Goal: Transaction & Acquisition: Purchase product/service

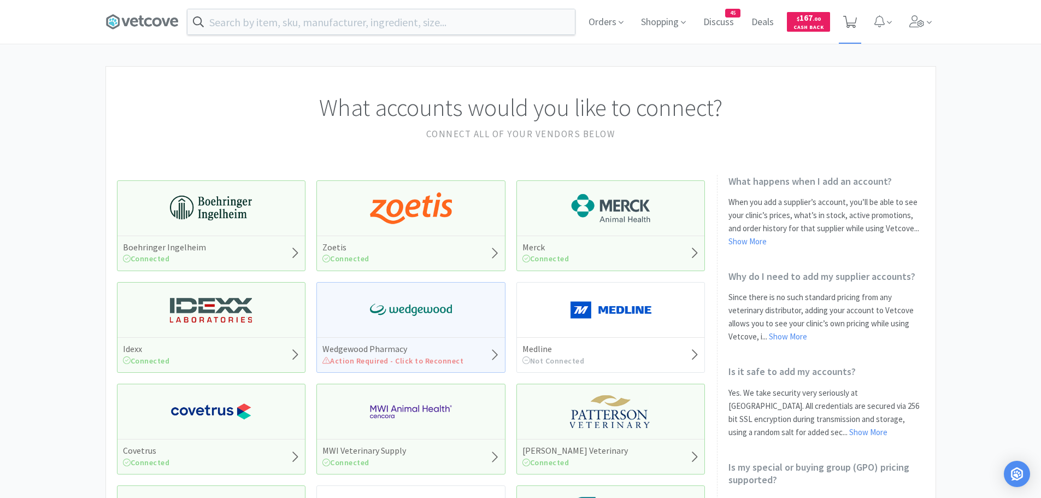
click at [865, 17] on div "Orders Shopping Discuss Discuss 45 Deals Deals $ 167 . 00 Cash Back" at bounding box center [758, 22] width 356 height 44
click at [849, 23] on icon at bounding box center [850, 22] width 14 height 12
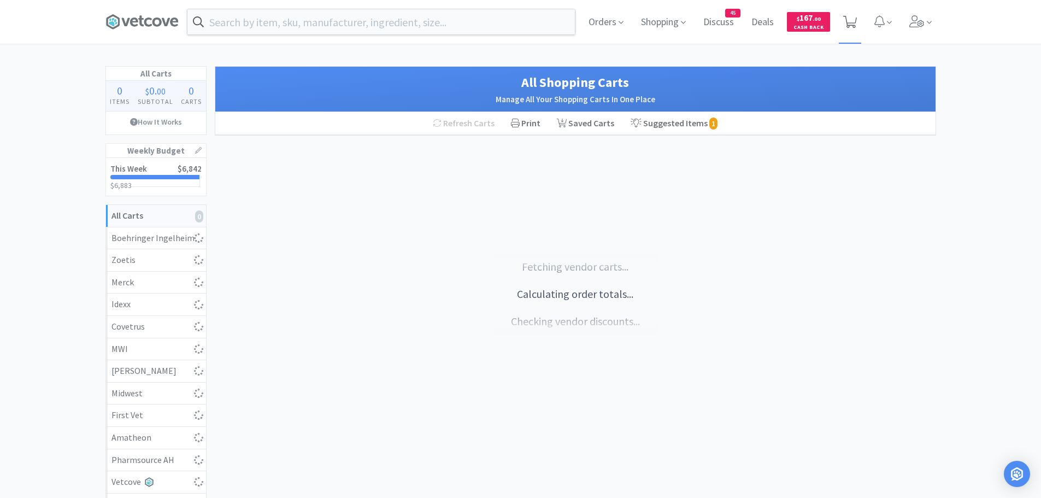
select select "1"
select select "2"
select select "1"
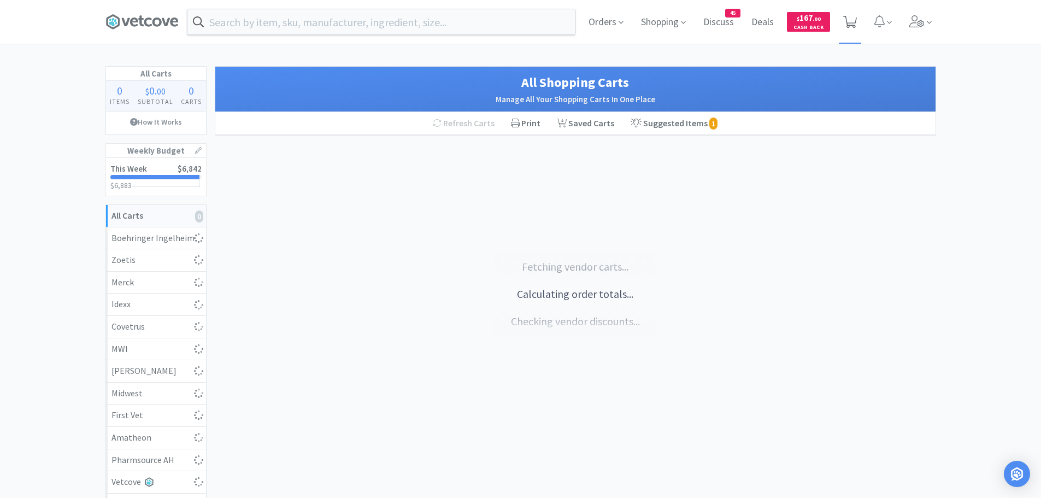
select select "2"
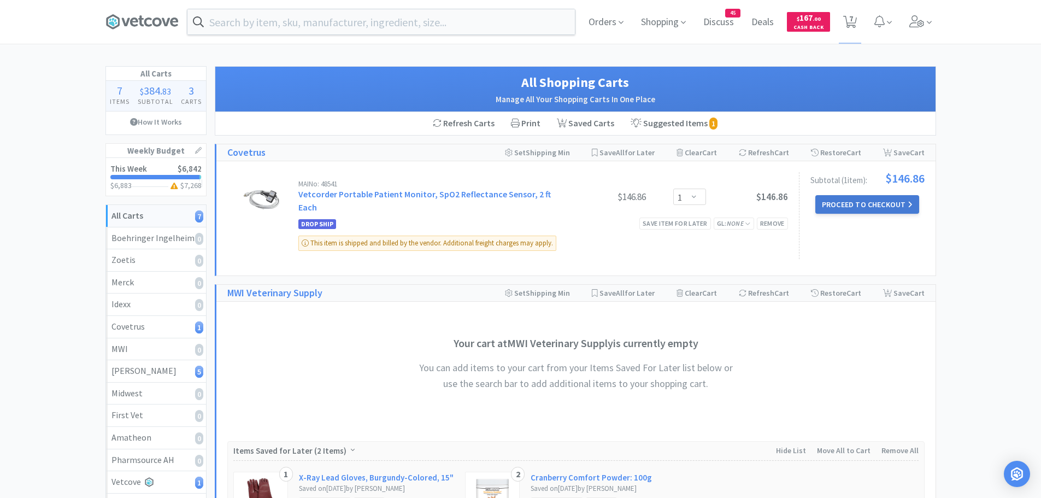
click at [871, 200] on button "Proceed to Checkout" at bounding box center [867, 204] width 104 height 19
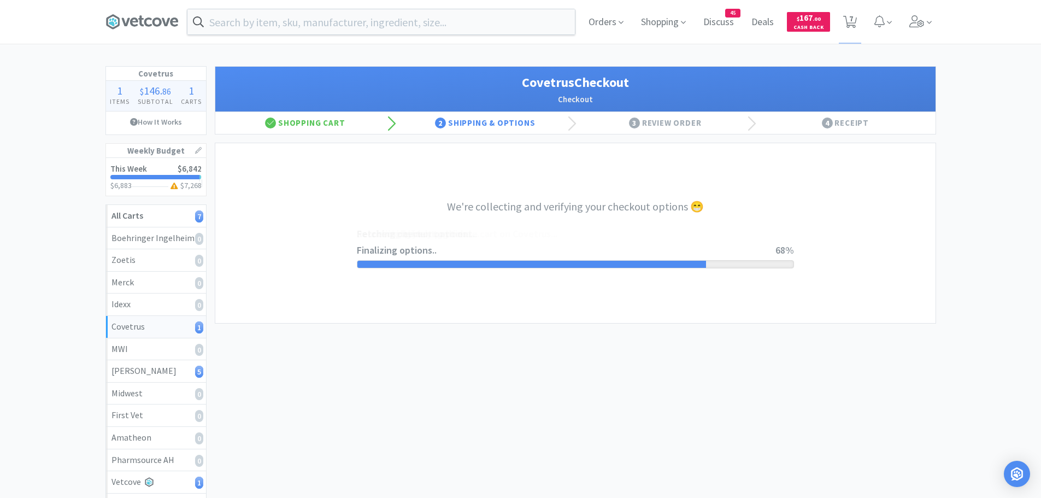
select select "ACCOUNT"
select select "cvt-standard-net"
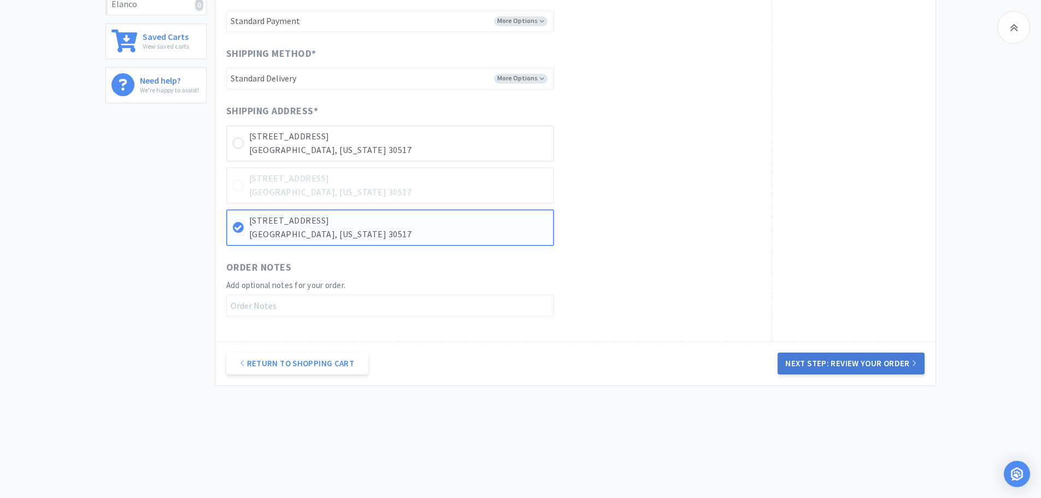
click at [882, 364] on button "Next Step: Review Your Order" at bounding box center [851, 364] width 146 height 22
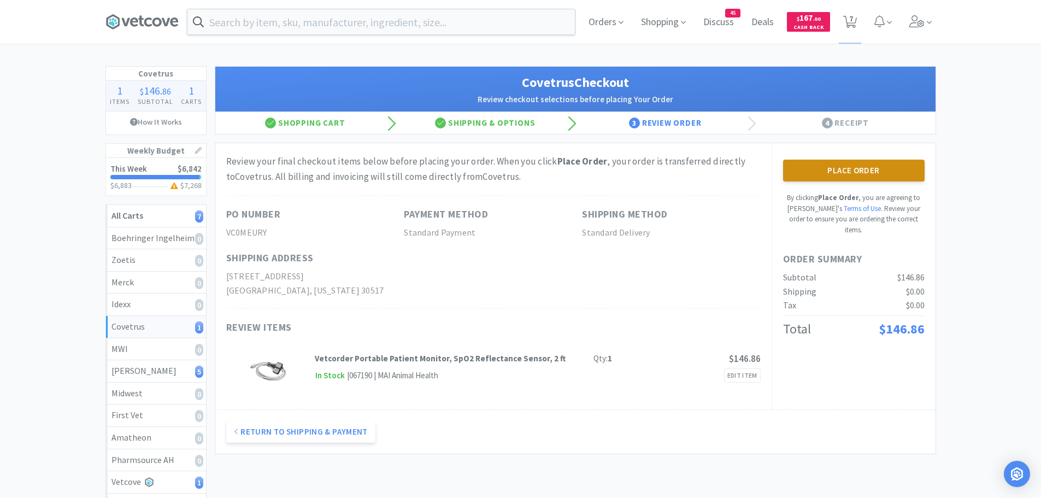
click at [824, 174] on button "Place Order" at bounding box center [854, 171] width 142 height 22
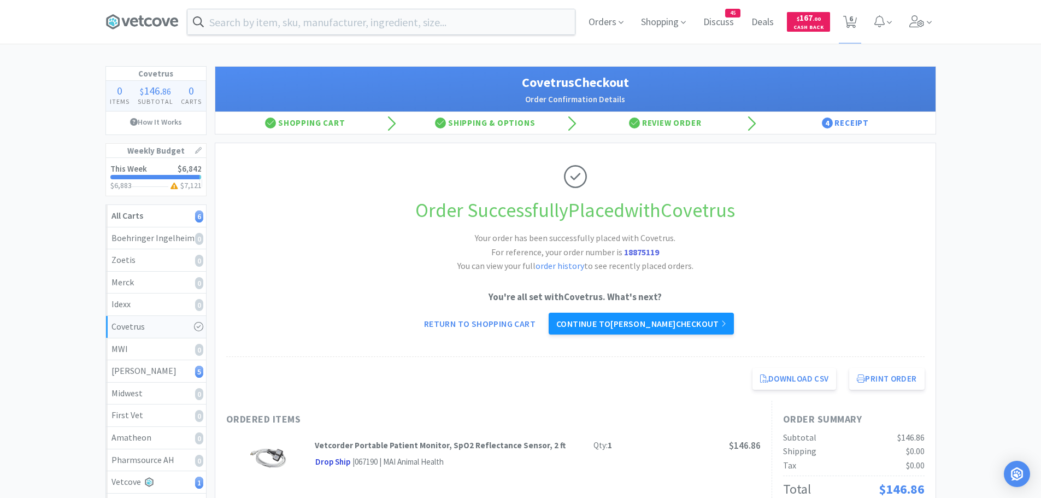
click at [664, 323] on link "Continue to [PERSON_NAME] checkout" at bounding box center [641, 324] width 185 height 22
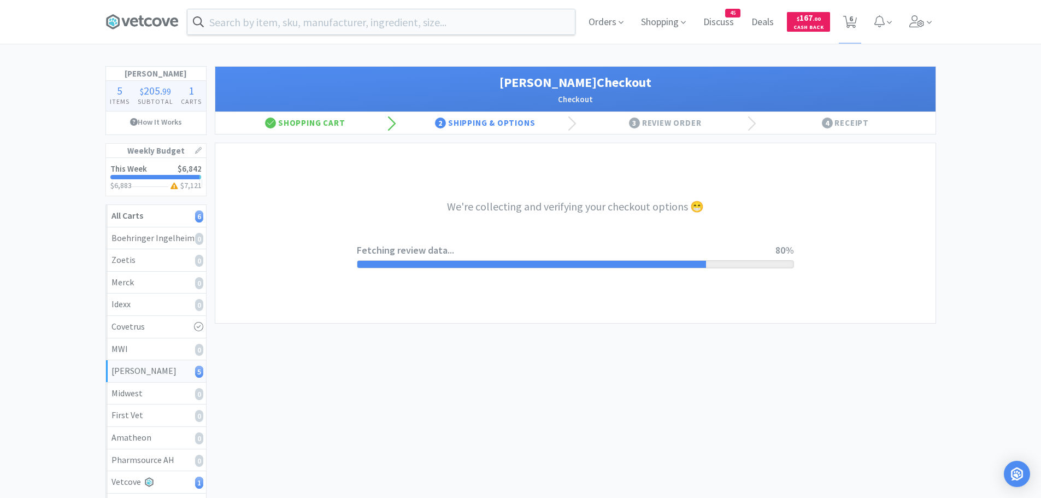
select select "1"
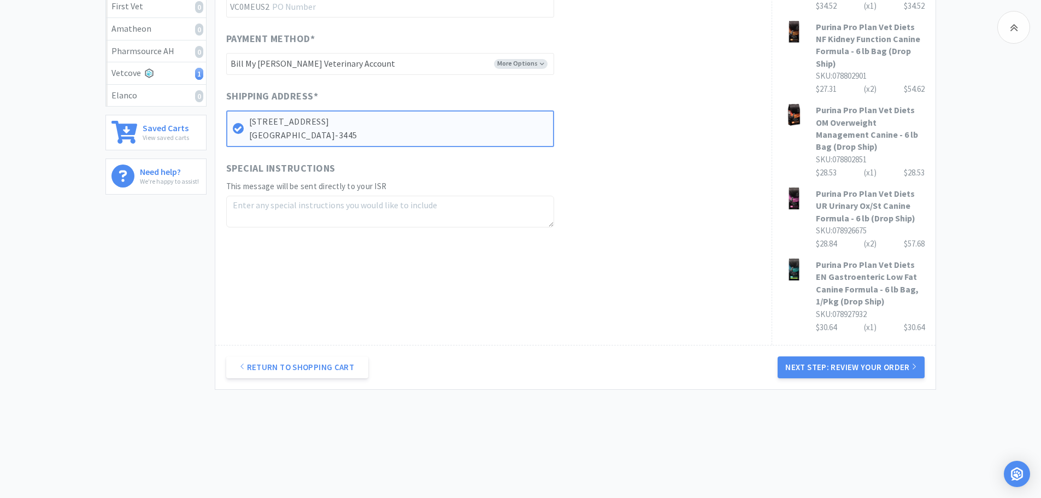
scroll to position [413, 0]
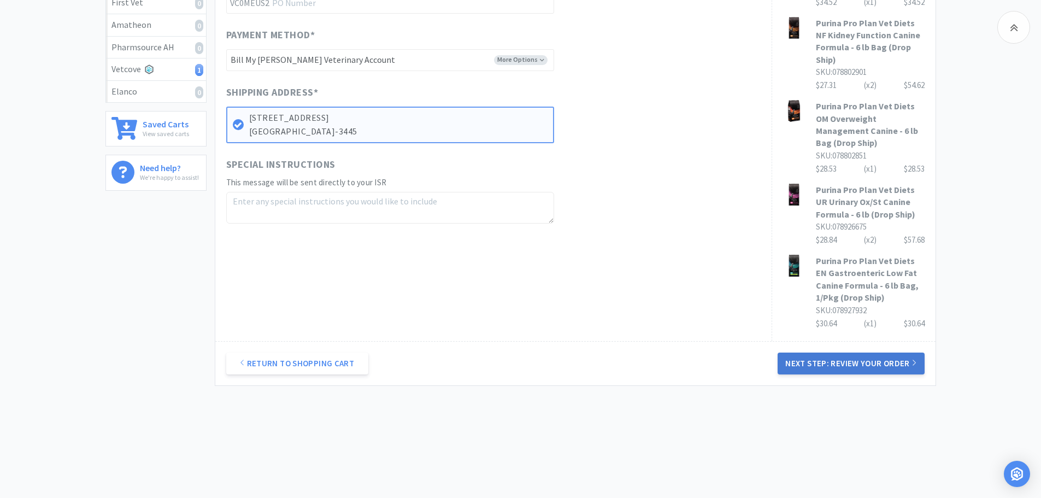
click at [889, 366] on button "Next Step: Review Your Order" at bounding box center [851, 364] width 146 height 22
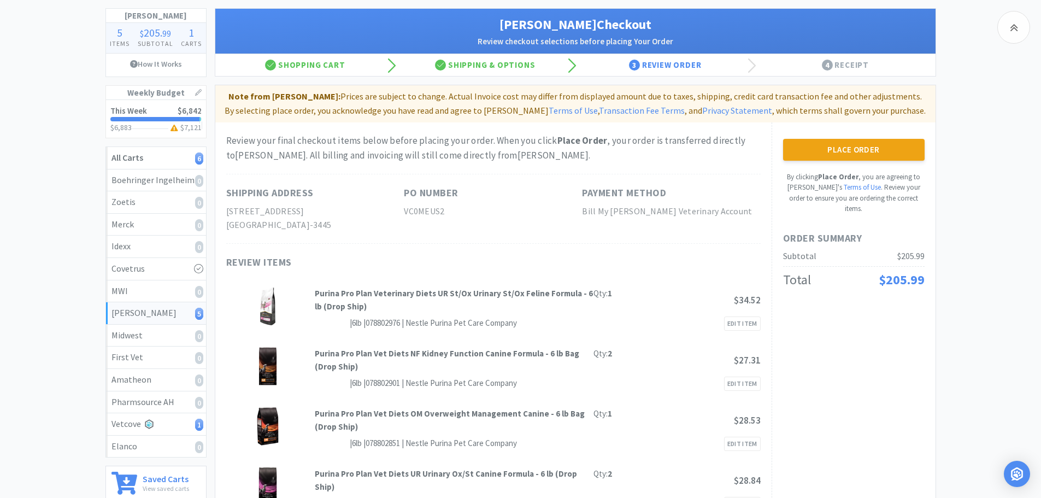
scroll to position [55, 0]
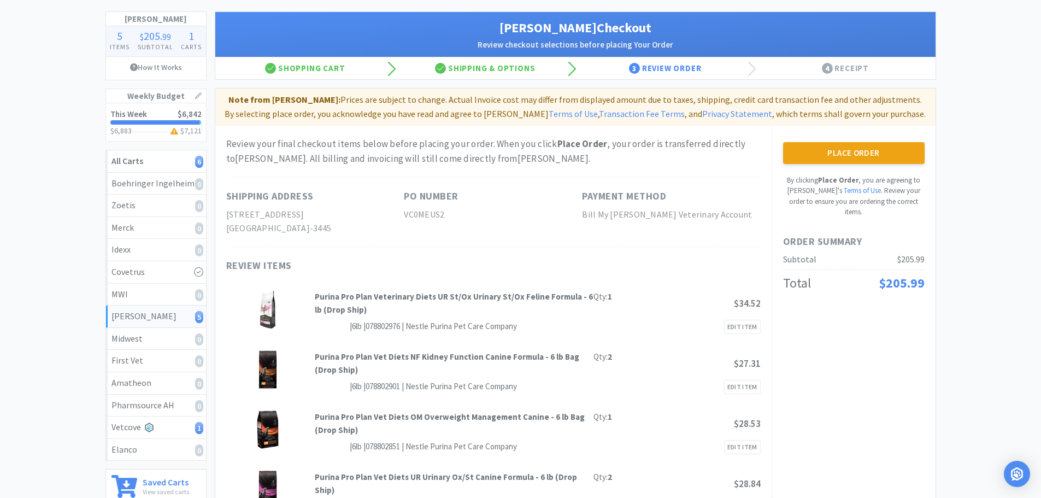
click at [844, 152] on button "Place Order" at bounding box center [854, 153] width 142 height 22
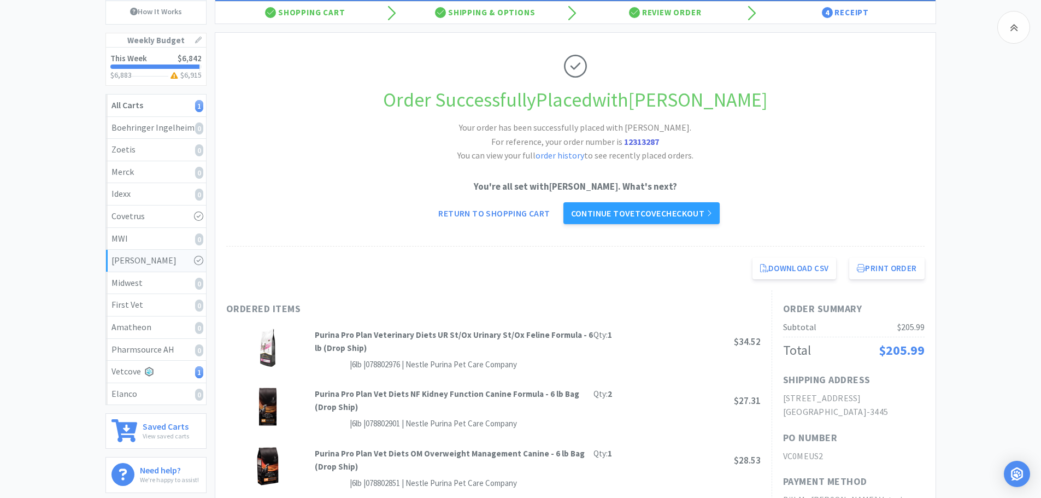
scroll to position [109, 0]
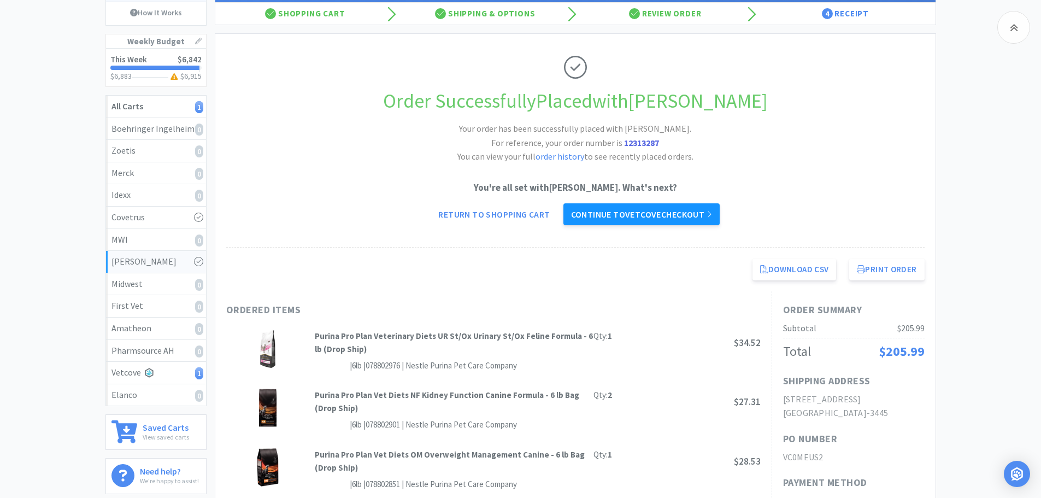
click at [646, 212] on link "Continue to Vetcove checkout" at bounding box center [641, 214] width 156 height 22
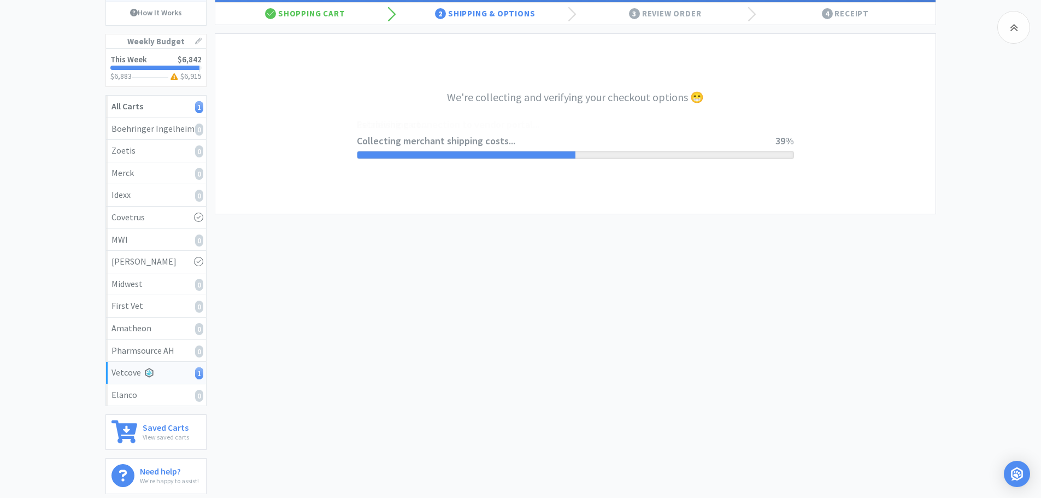
select select "1994"
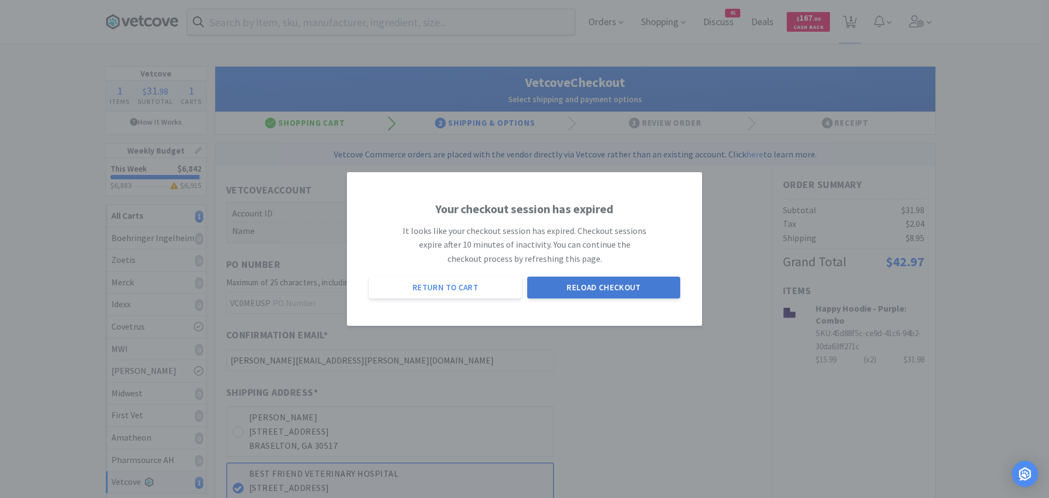
click at [600, 284] on button "Reload Checkout" at bounding box center [603, 288] width 153 height 22
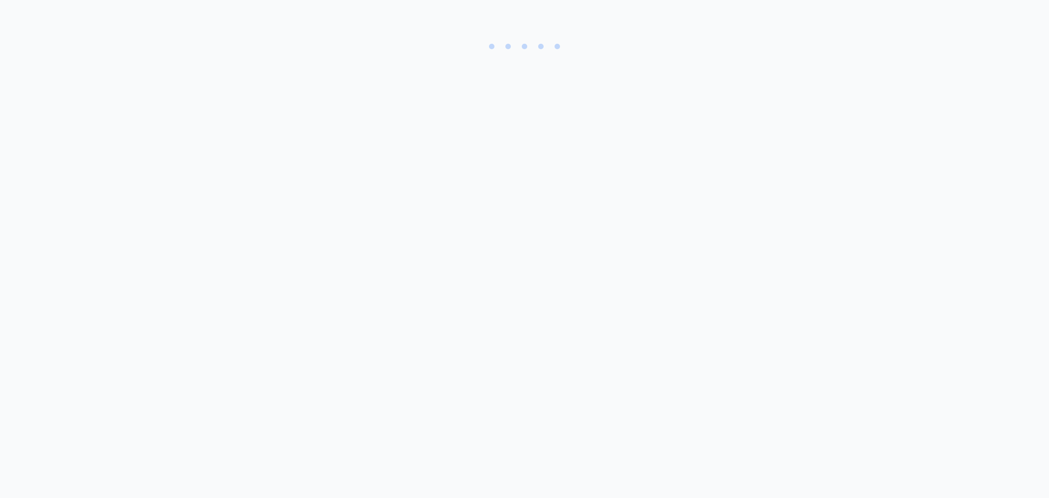
select select "1994"
